Goal: Transaction & Acquisition: Book appointment/travel/reservation

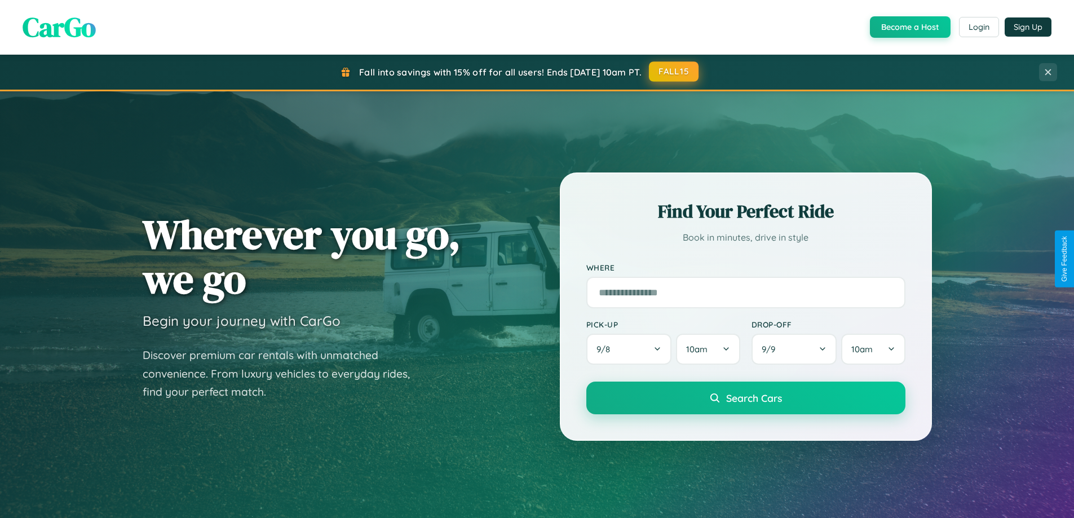
click at [674, 72] on button "FALL15" at bounding box center [674, 71] width 50 height 20
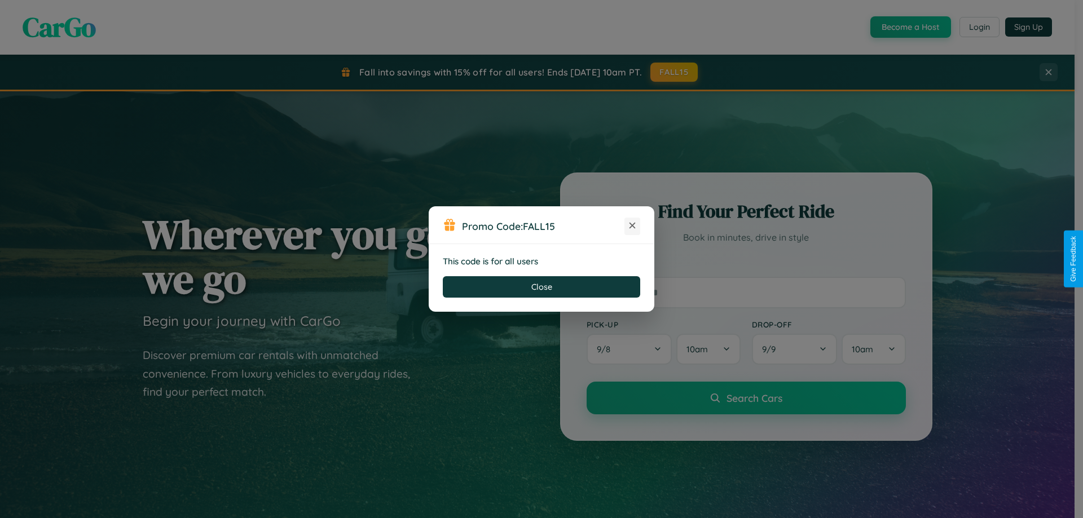
click at [632, 226] on icon at bounding box center [631, 225] width 11 height 11
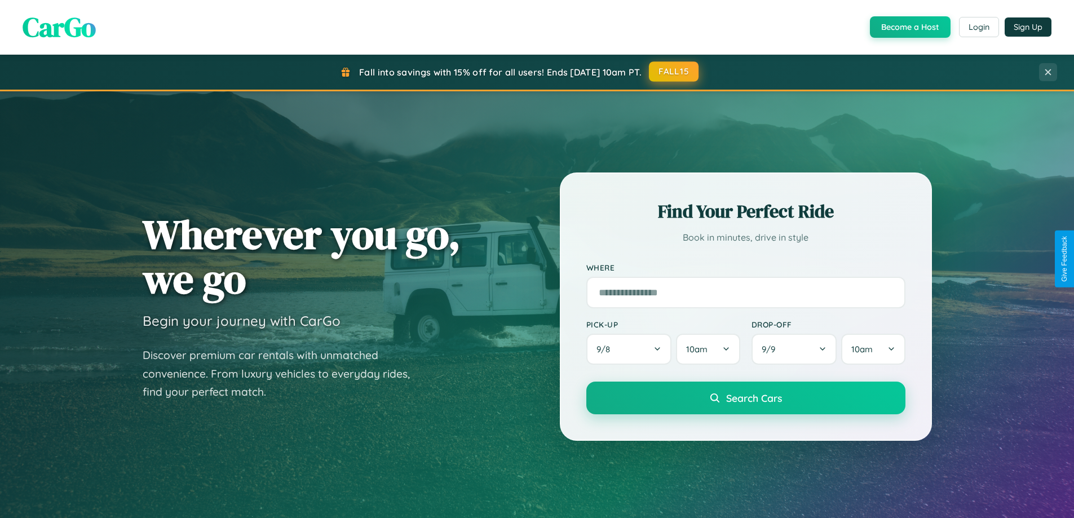
click at [674, 72] on button "FALL15" at bounding box center [674, 71] width 50 height 20
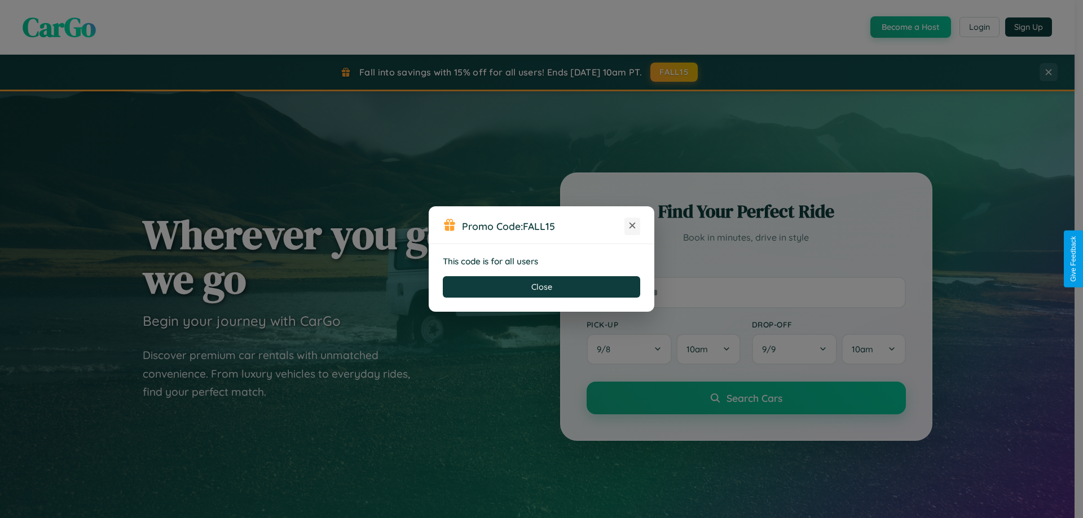
click at [632, 226] on icon at bounding box center [631, 225] width 11 height 11
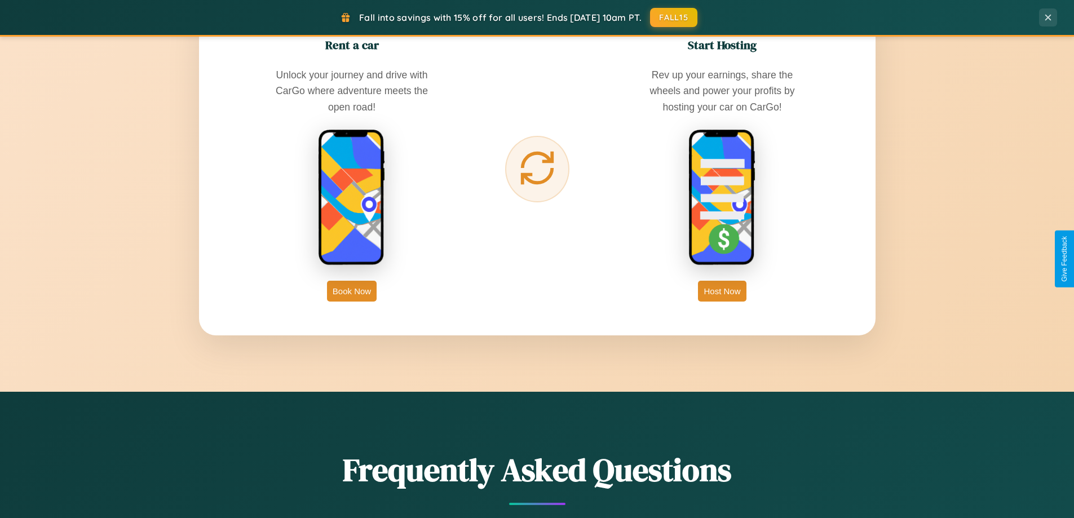
scroll to position [1812, 0]
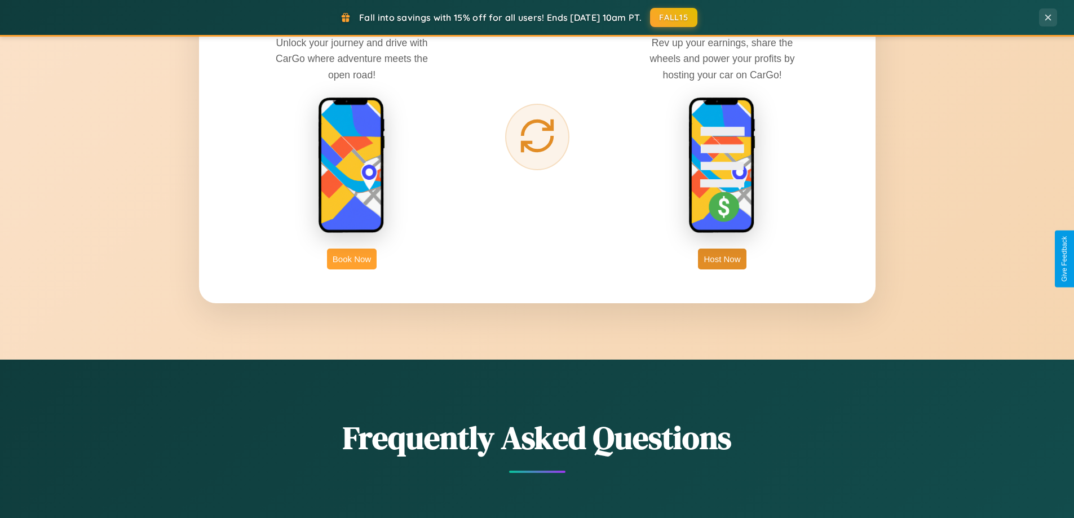
click at [352, 259] on button "Book Now" at bounding box center [352, 259] width 50 height 21
